Goal: Check status

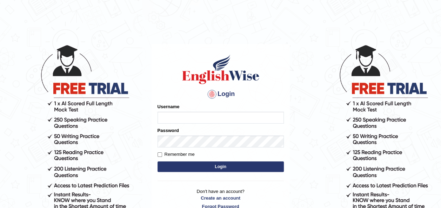
type input "pramod_parramatta"
click at [215, 166] on button "Login" at bounding box center [221, 167] width 126 height 11
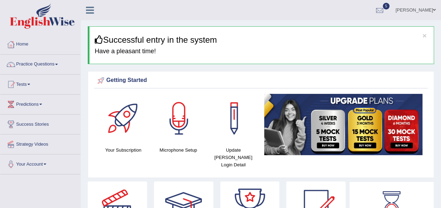
click at [32, 83] on link "Tests" at bounding box center [40, 84] width 80 height 18
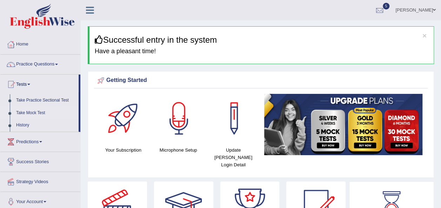
click at [37, 110] on link "Take Mock Test" at bounding box center [46, 113] width 66 height 13
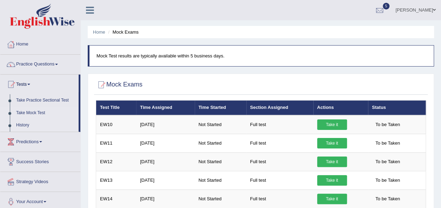
click at [25, 127] on link "History" at bounding box center [46, 125] width 66 height 13
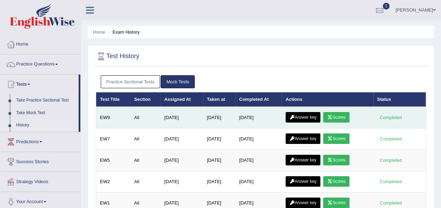
click at [332, 113] on link "Scores" at bounding box center [336, 117] width 26 height 11
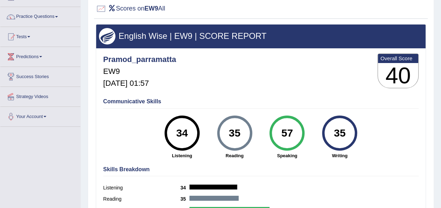
scroll to position [50, 0]
